Goal: Task Accomplishment & Management: Complete application form

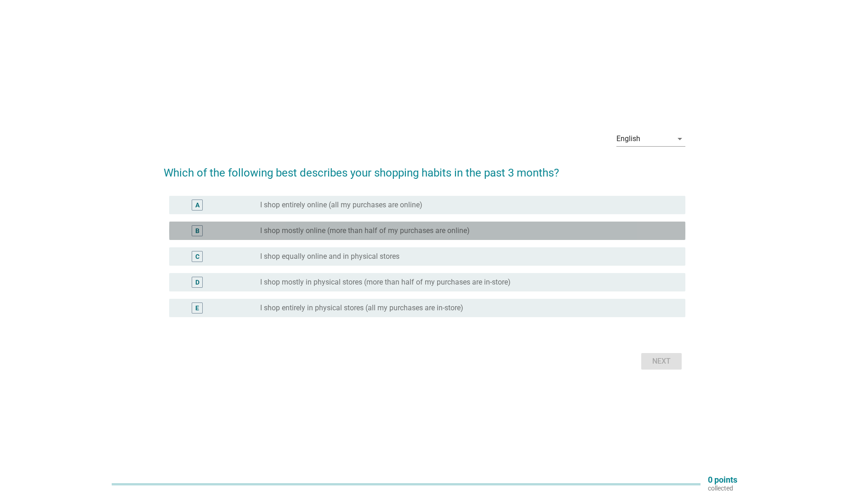
click at [397, 230] on label "I shop mostly online (more than half of my purchases are online)" at bounding box center [365, 230] width 210 height 9
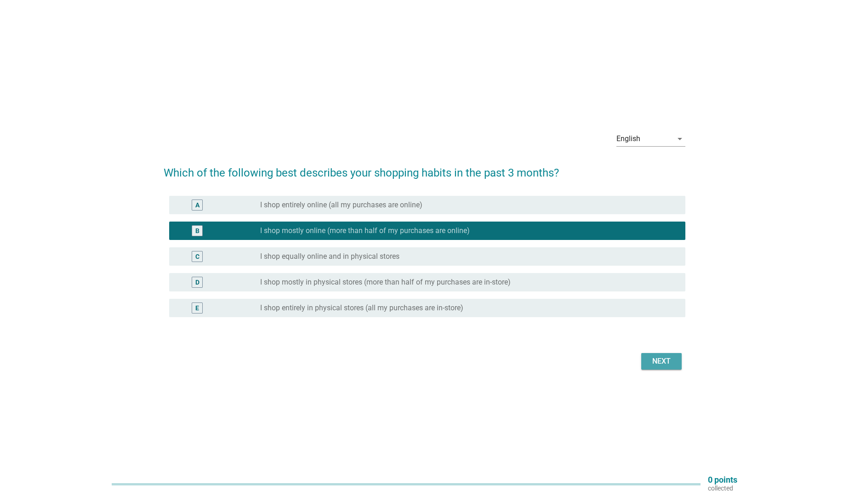
click at [663, 358] on div "Next" at bounding box center [661, 361] width 26 height 11
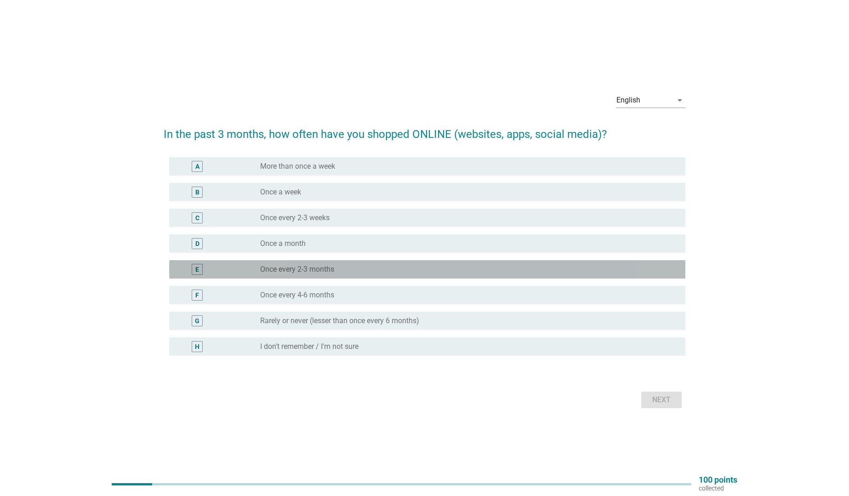
click at [313, 270] on label "Once every 2-3 months" at bounding box center [297, 269] width 74 height 9
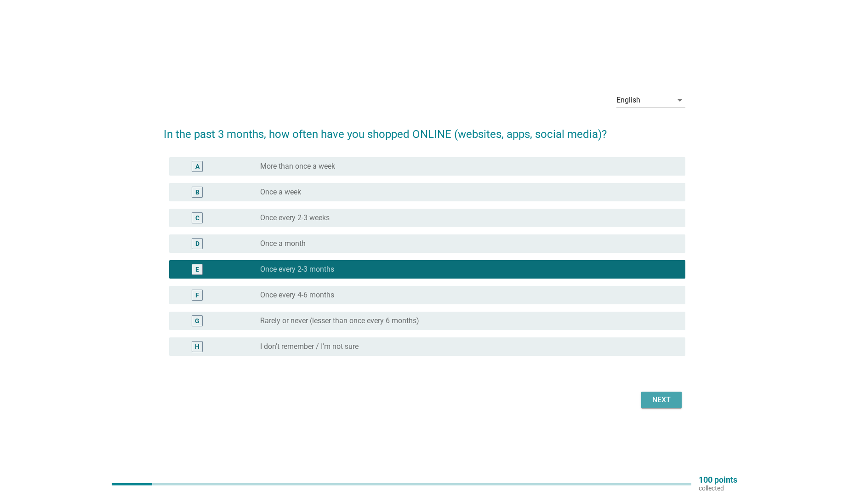
click at [668, 404] on div "Next" at bounding box center [661, 399] width 26 height 11
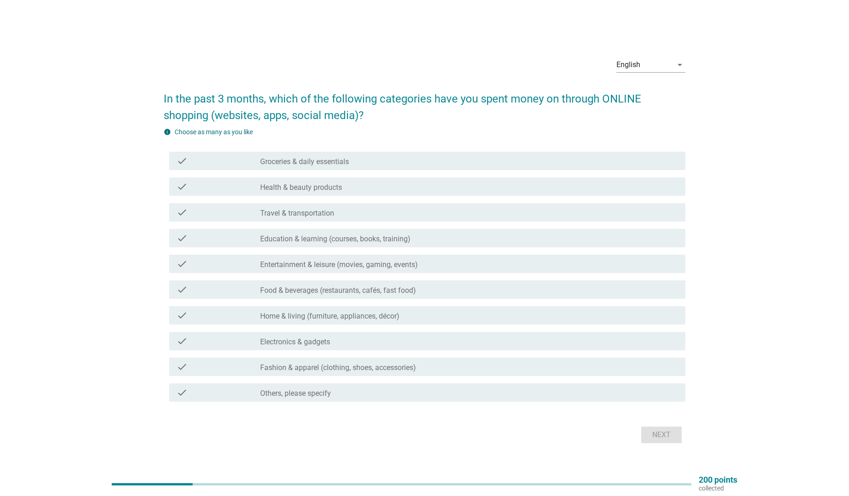
click at [339, 185] on label "Health & beauty products" at bounding box center [301, 187] width 82 height 9
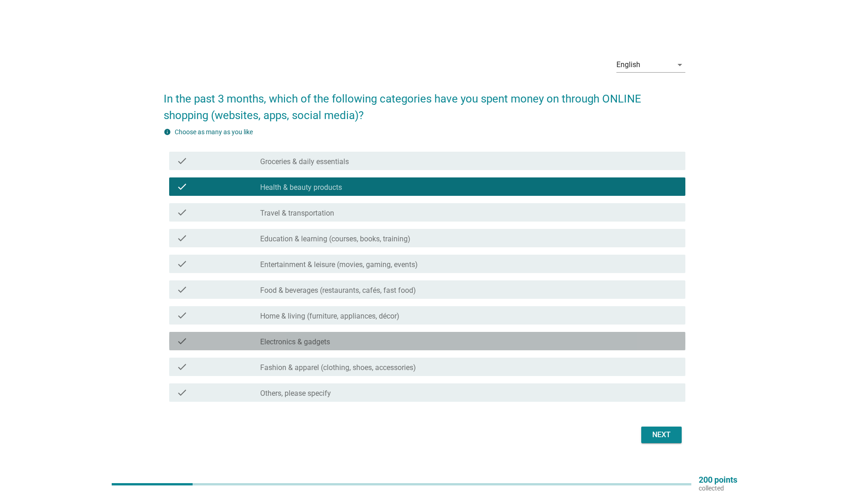
click at [360, 341] on div "check_box_outline_blank Electronics & gadgets" at bounding box center [469, 340] width 418 height 11
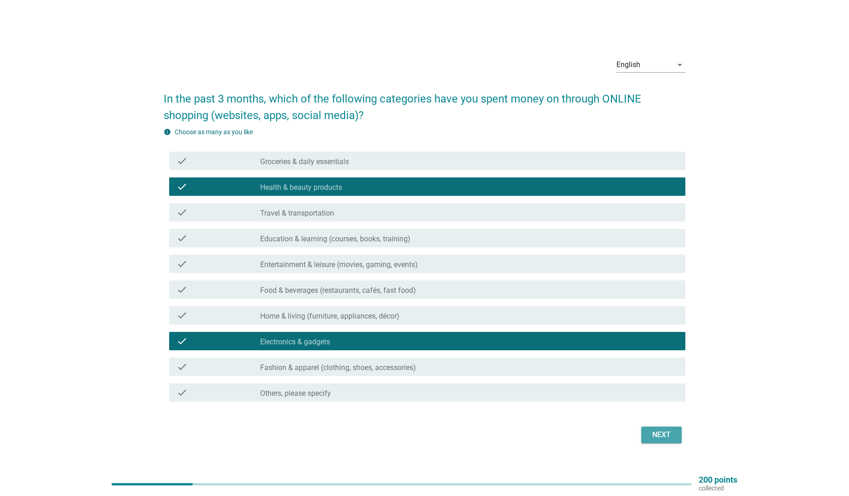
click at [660, 431] on div "Next" at bounding box center [661, 434] width 26 height 11
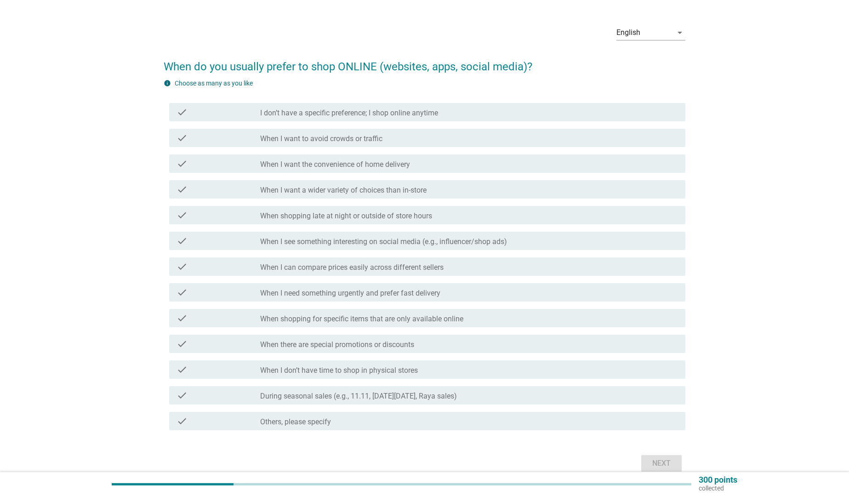
scroll to position [29, 0]
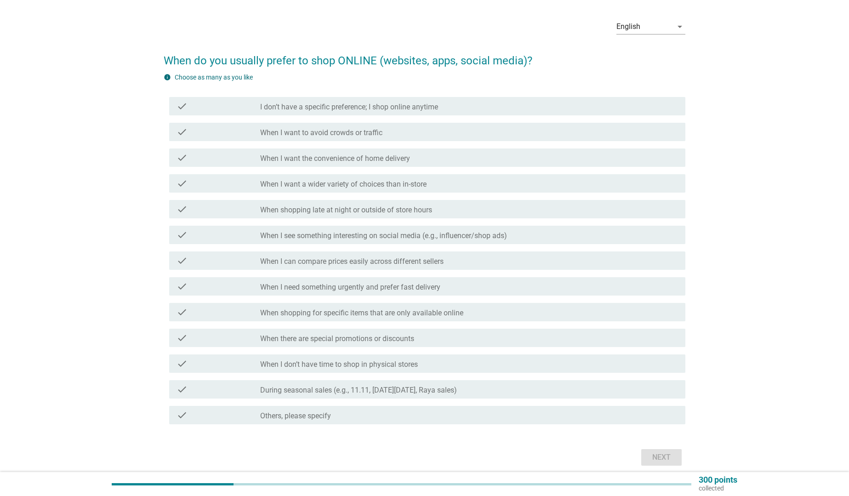
click at [357, 240] on div "check check_box_outline_blank When I see something interesting on social media …" at bounding box center [427, 235] width 516 height 18
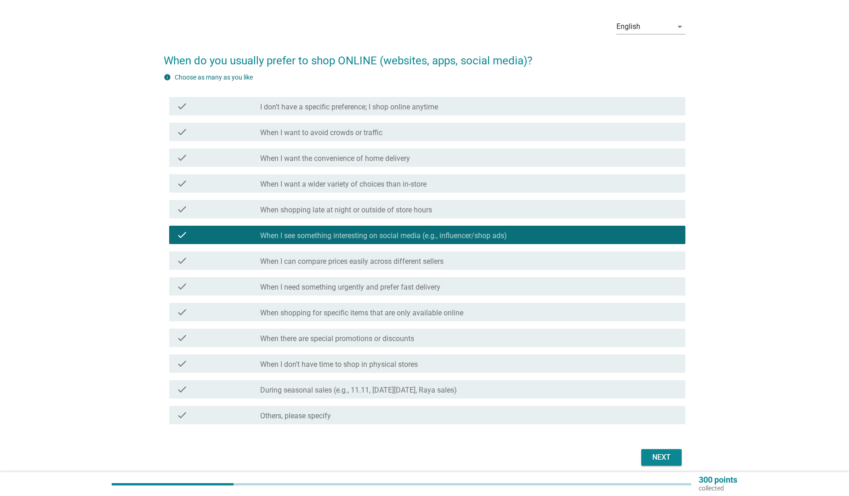
click at [358, 339] on label "When there are special promotions or discounts" at bounding box center [337, 338] width 154 height 9
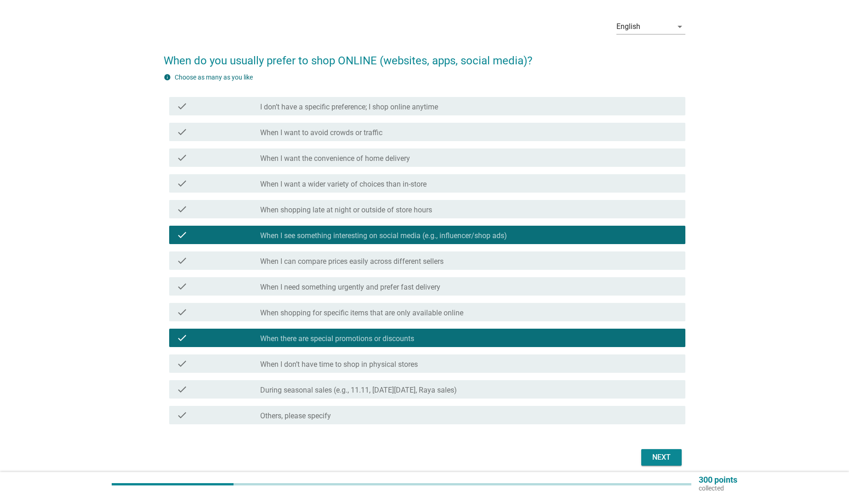
click at [449, 388] on label "During seasonal sales (e.g., 11.11, [DATE][DATE], Raya sales)" at bounding box center [358, 390] width 197 height 9
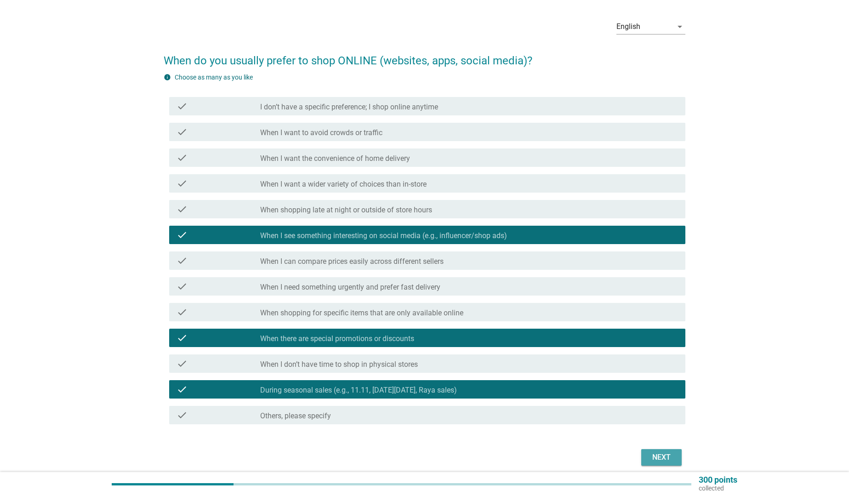
click at [655, 460] on div "Next" at bounding box center [661, 457] width 26 height 11
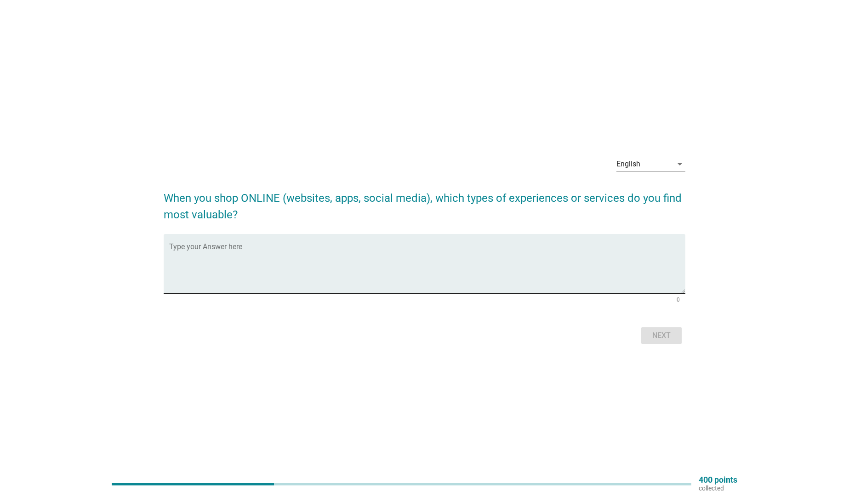
click at [304, 250] on textarea "Type your Answer here" at bounding box center [427, 269] width 516 height 48
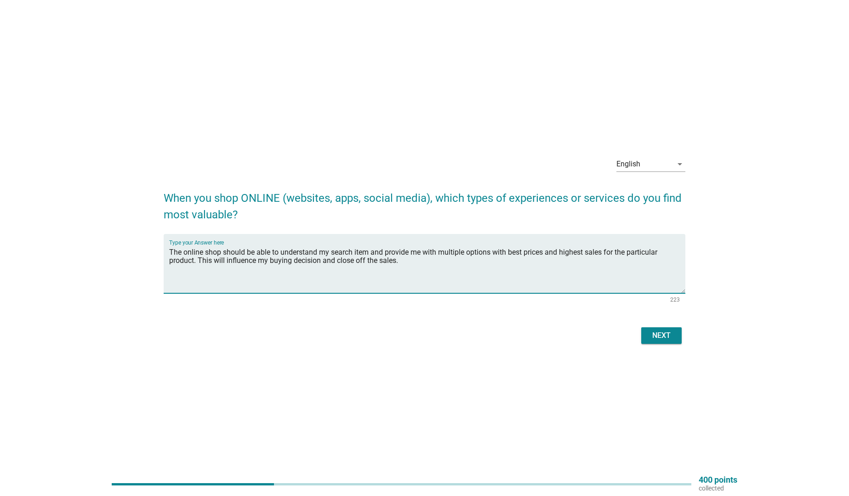
type textarea "The online shop should be able to understand my search item and provide me with…"
click at [668, 338] on div "Next" at bounding box center [661, 335] width 26 height 11
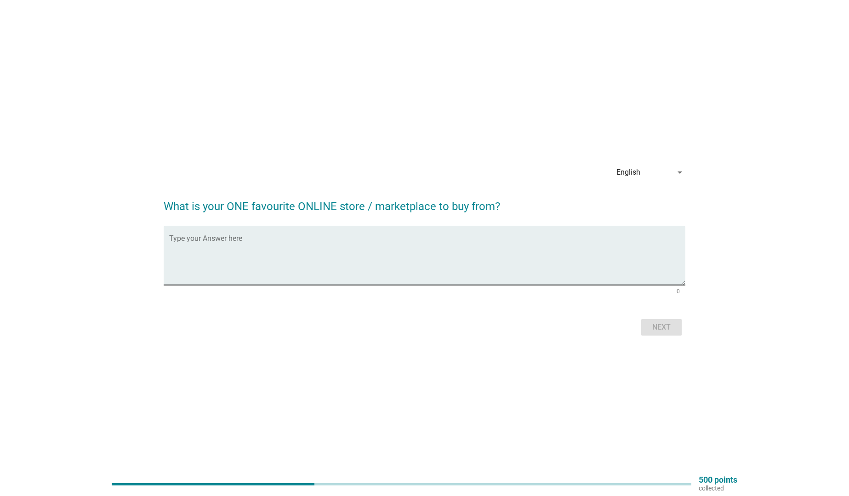
click at [314, 245] on textarea "Type your Answer here" at bounding box center [427, 261] width 516 height 48
type textarea "Shopee"
click at [673, 324] on div "Next" at bounding box center [661, 327] width 26 height 11
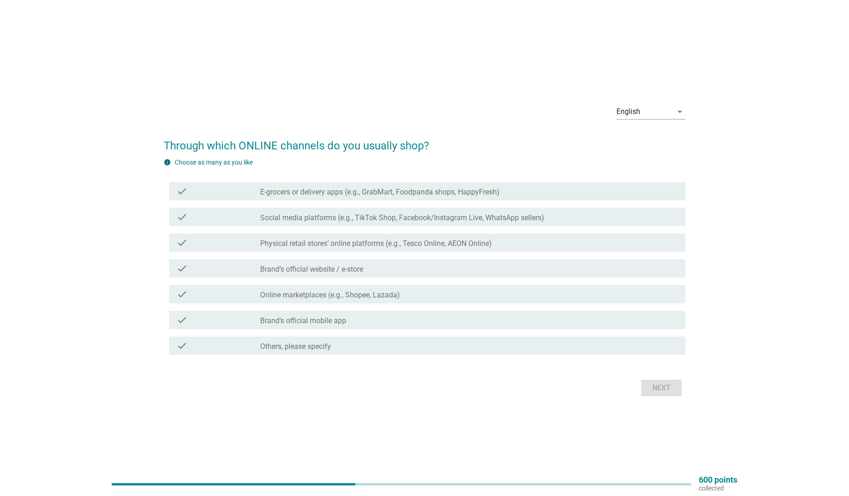
click at [490, 219] on label "Social media platforms (e.g., TikTok Shop, Facebook/Instagram Live, WhatsApp se…" at bounding box center [402, 217] width 284 height 9
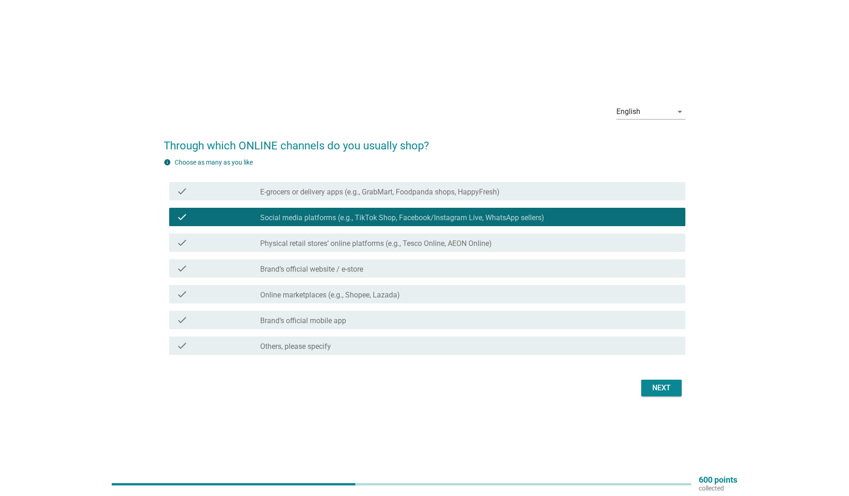
click at [388, 297] on label "Online marketplaces (e.g., Shopee, Lazada)" at bounding box center [330, 294] width 140 height 9
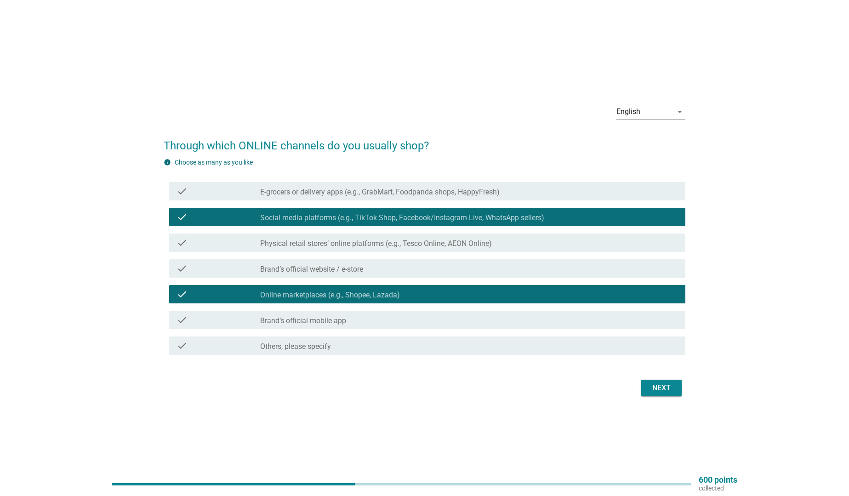
click at [652, 384] on div "Next" at bounding box center [661, 387] width 26 height 11
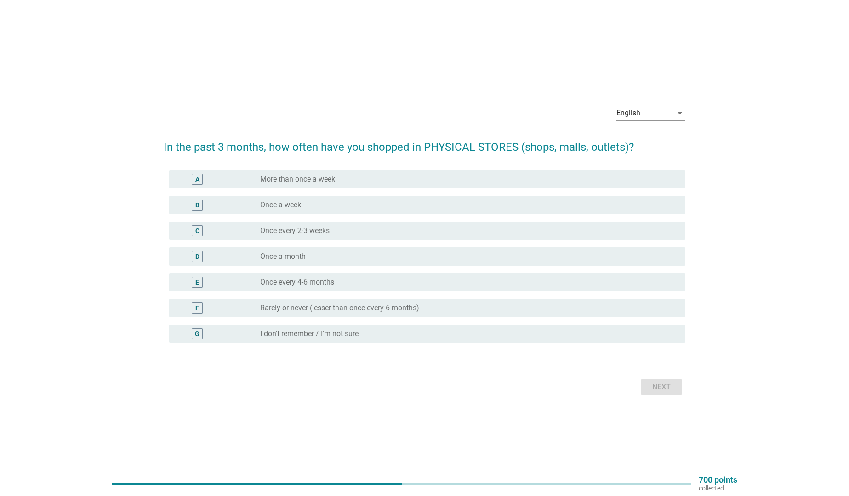
click at [324, 230] on label "Once every 2-3 weeks" at bounding box center [294, 230] width 69 height 9
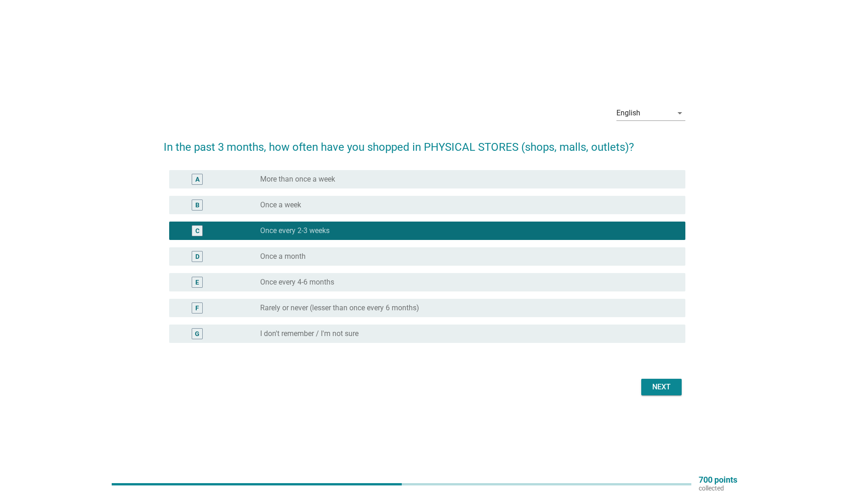
click at [325, 280] on label "Once every 4-6 months" at bounding box center [297, 282] width 74 height 9
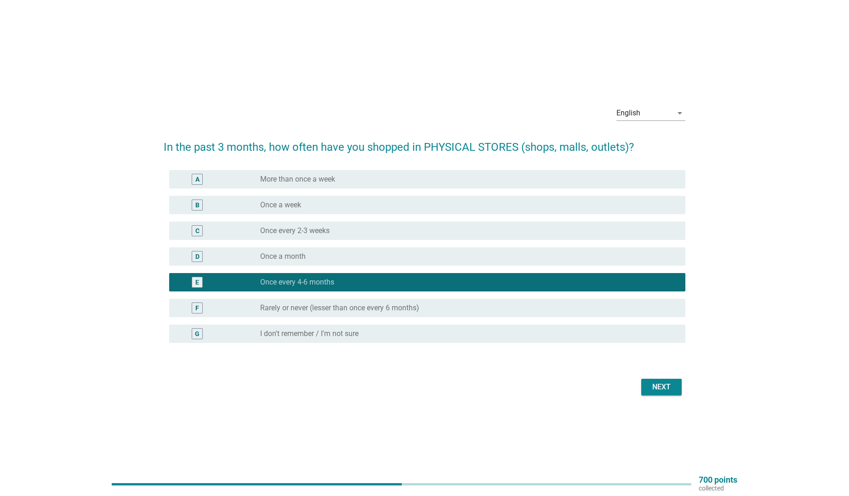
click at [662, 380] on button "Next" at bounding box center [661, 387] width 40 height 17
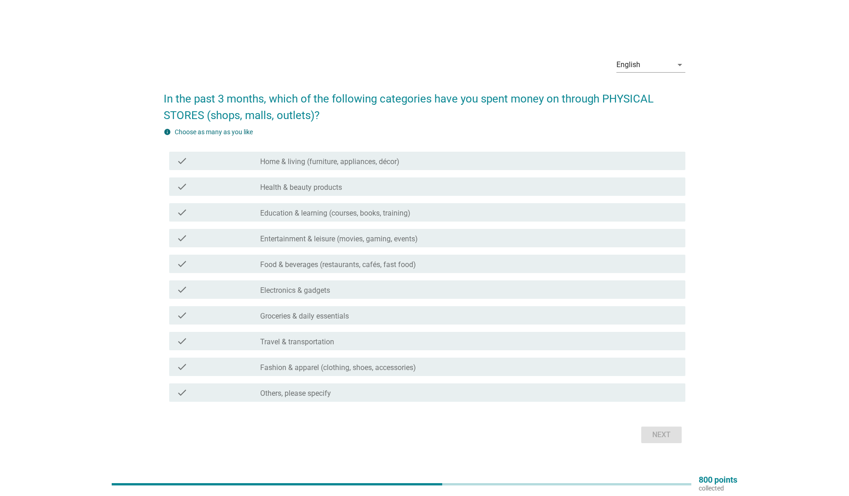
click at [319, 368] on label "Fashion & apparel (clothing, shoes, accessories)" at bounding box center [338, 367] width 156 height 9
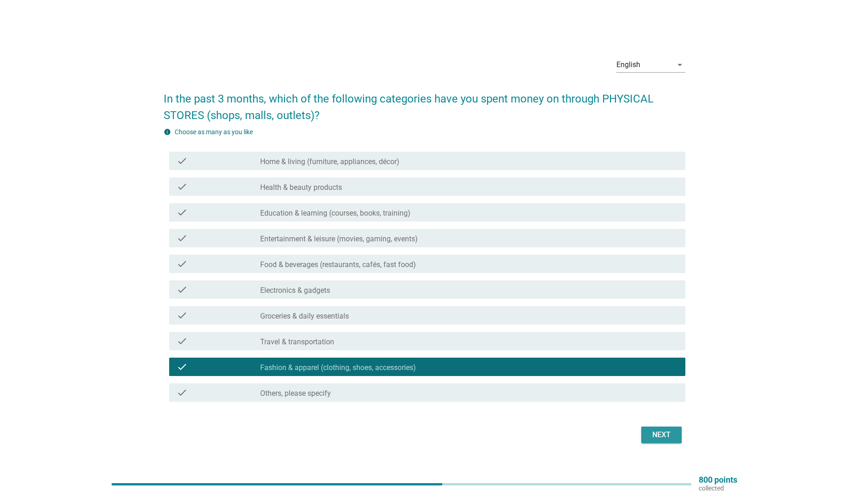
click at [656, 436] on div "Next" at bounding box center [661, 434] width 26 height 11
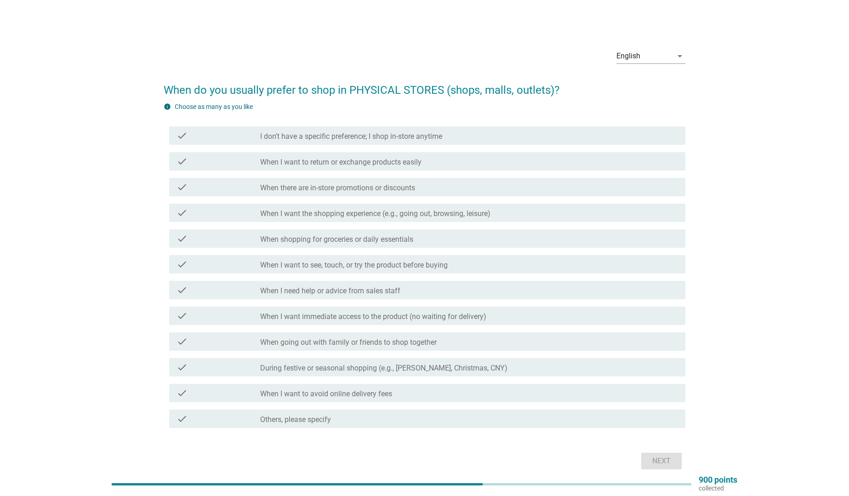
click at [420, 267] on label "When I want to see, touch, or try the product before buying" at bounding box center [353, 265] width 187 height 9
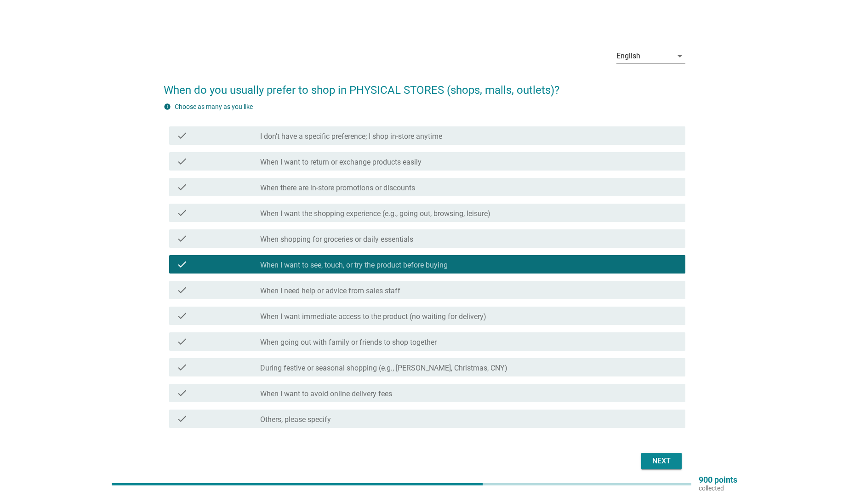
click at [431, 317] on label "When I want immediate access to the product (no waiting for delivery)" at bounding box center [373, 316] width 226 height 9
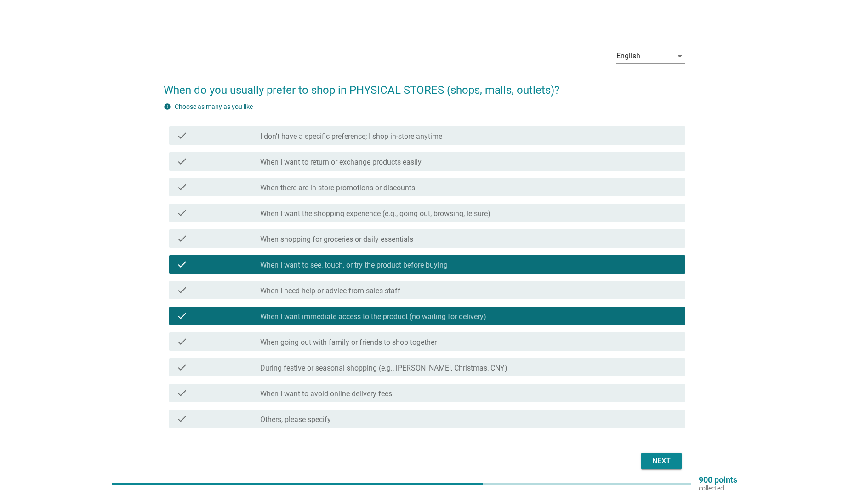
click at [671, 458] on div "Next" at bounding box center [661, 460] width 26 height 11
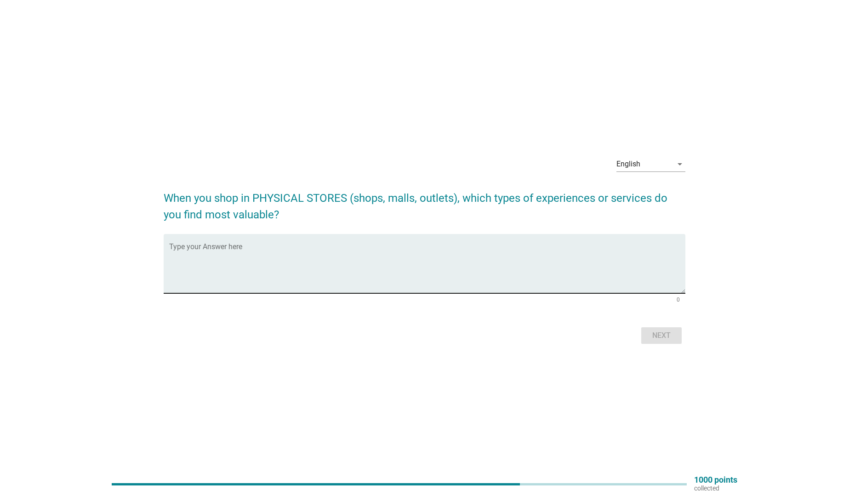
click at [386, 249] on textarea "Type your Answer here" at bounding box center [427, 269] width 516 height 48
type textarea "A friendly sales person who will be able to attend my queries."
click at [683, 334] on div "Next" at bounding box center [425, 335] width 522 height 22
click at [681, 335] on button "Next" at bounding box center [661, 335] width 40 height 17
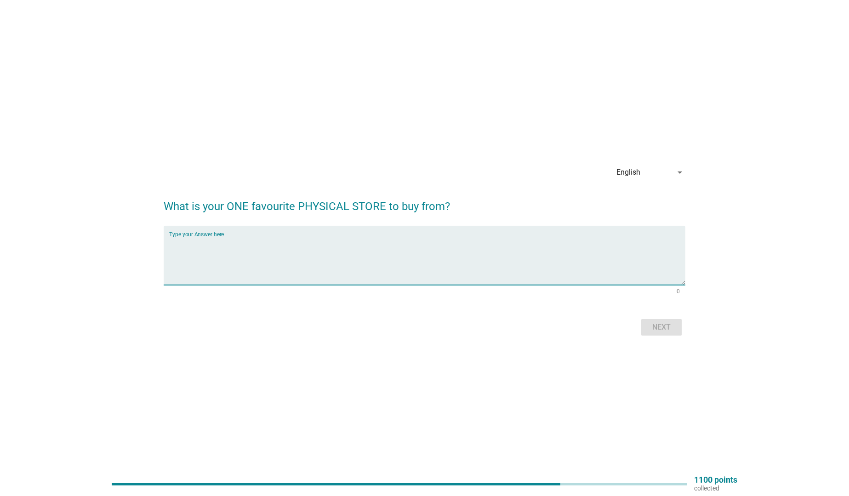
click at [443, 253] on textarea "Type your Answer here" at bounding box center [427, 261] width 516 height 48
type textarea "Long pants"
click at [662, 324] on div "Next" at bounding box center [661, 327] width 26 height 11
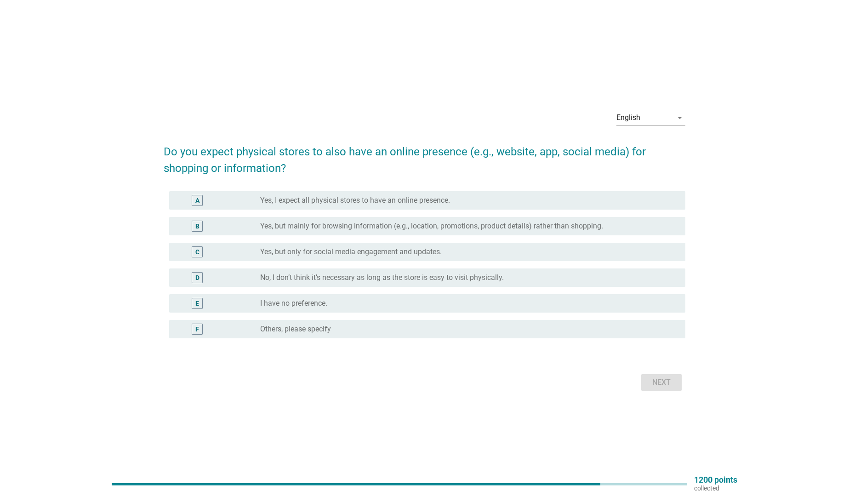
click at [371, 198] on label "Yes, I expect all physical stores to have an online presence." at bounding box center [355, 200] width 190 height 9
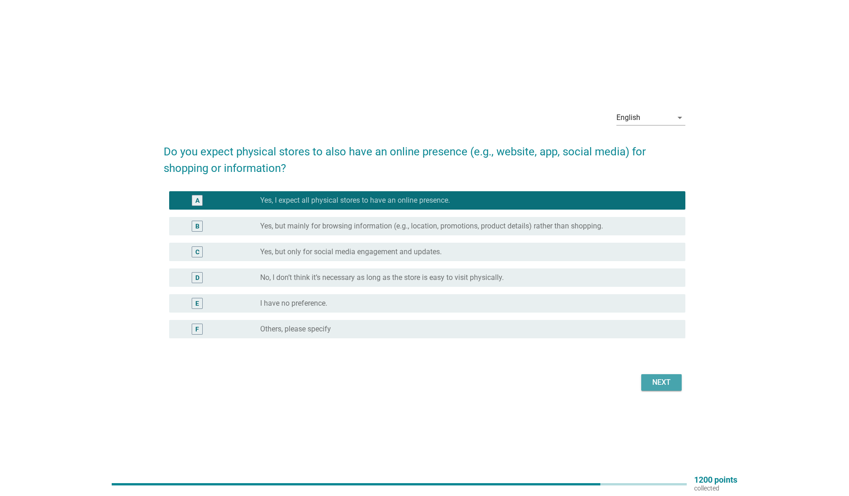
click at [671, 383] on div "Next" at bounding box center [661, 382] width 26 height 11
